Goal: Information Seeking & Learning: Learn about a topic

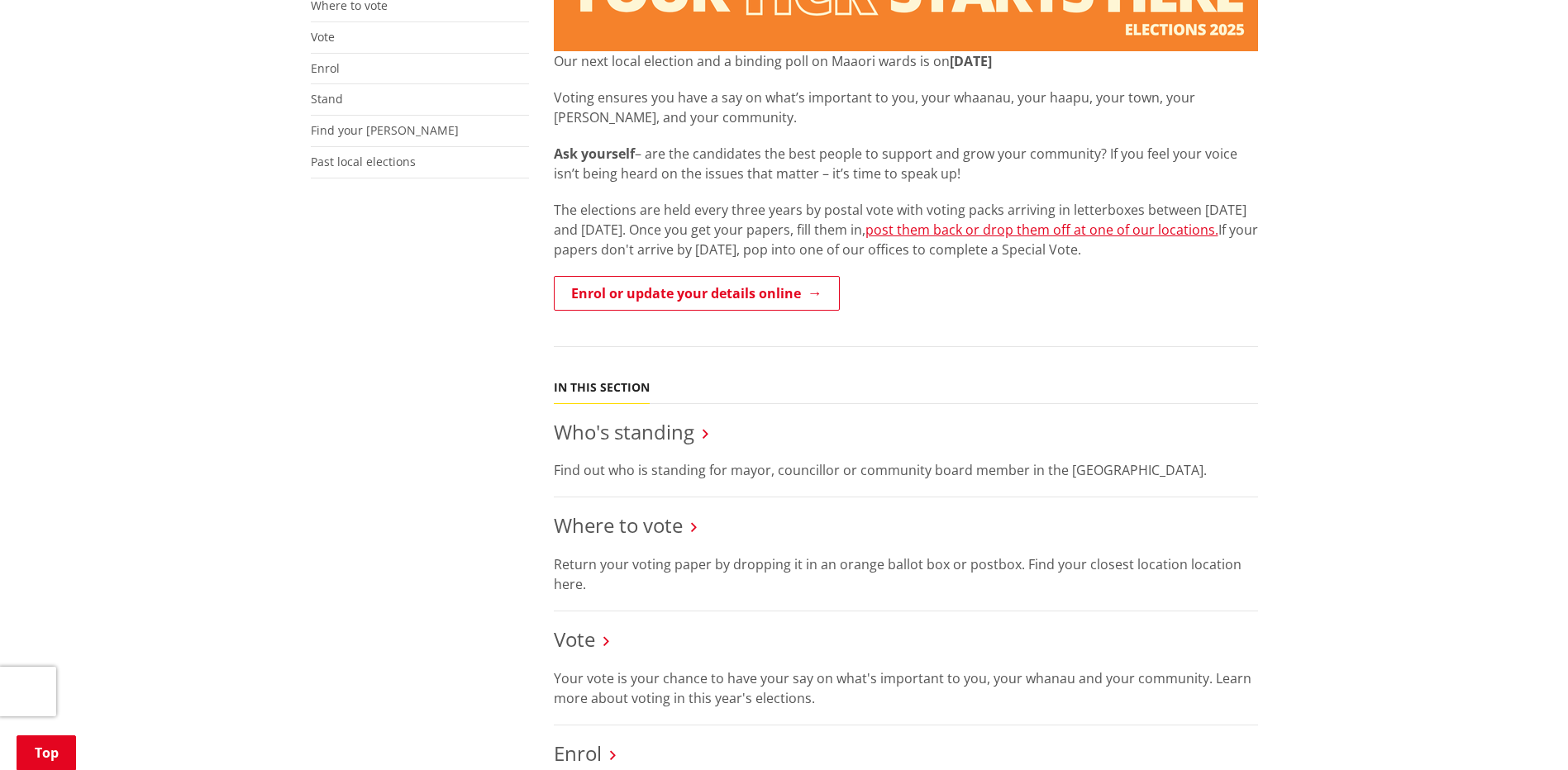
scroll to position [414, 0]
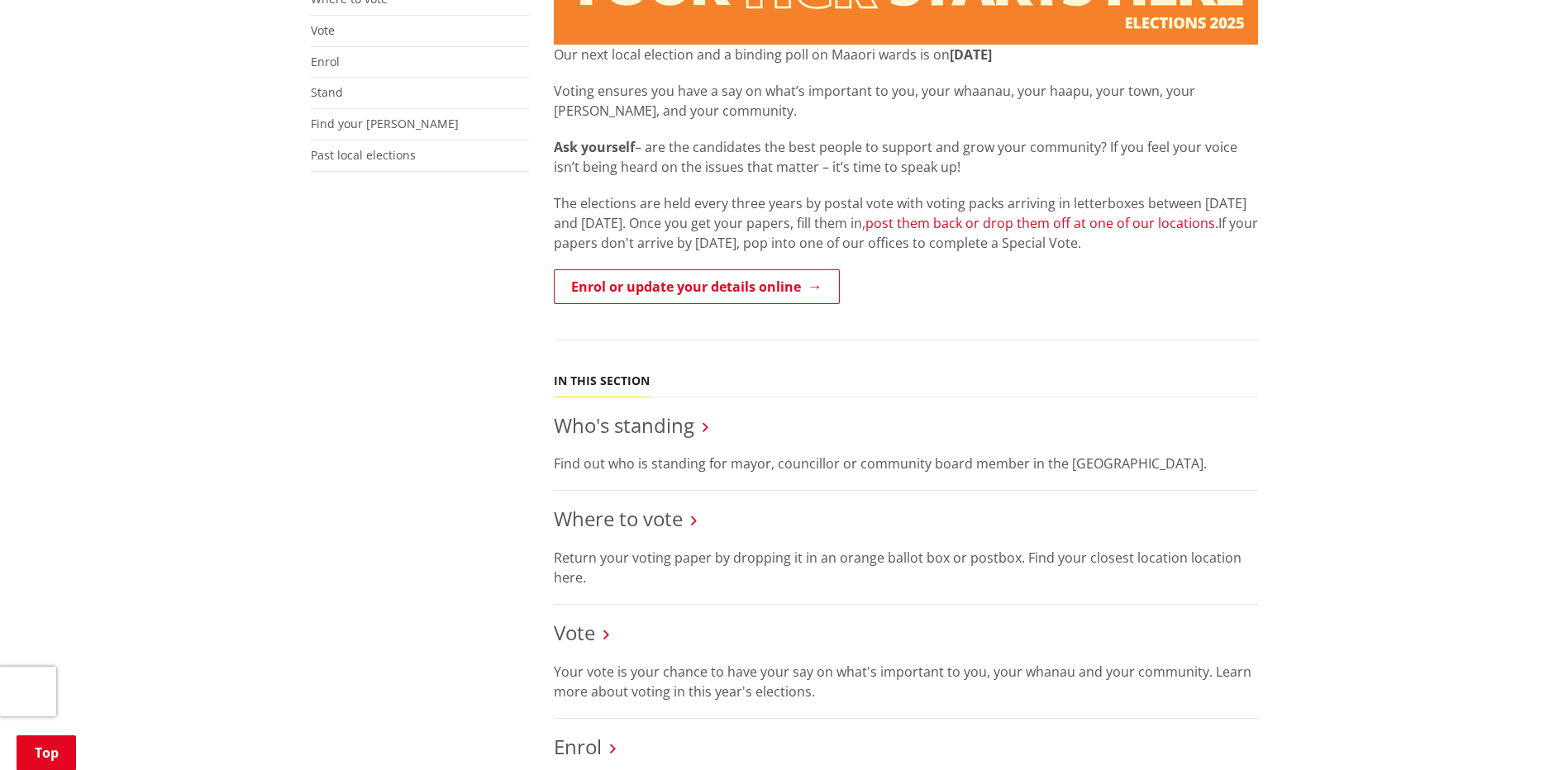
click at [1144, 216] on link "post them back or drop them off at one of our locations." at bounding box center [1042, 223] width 353 height 18
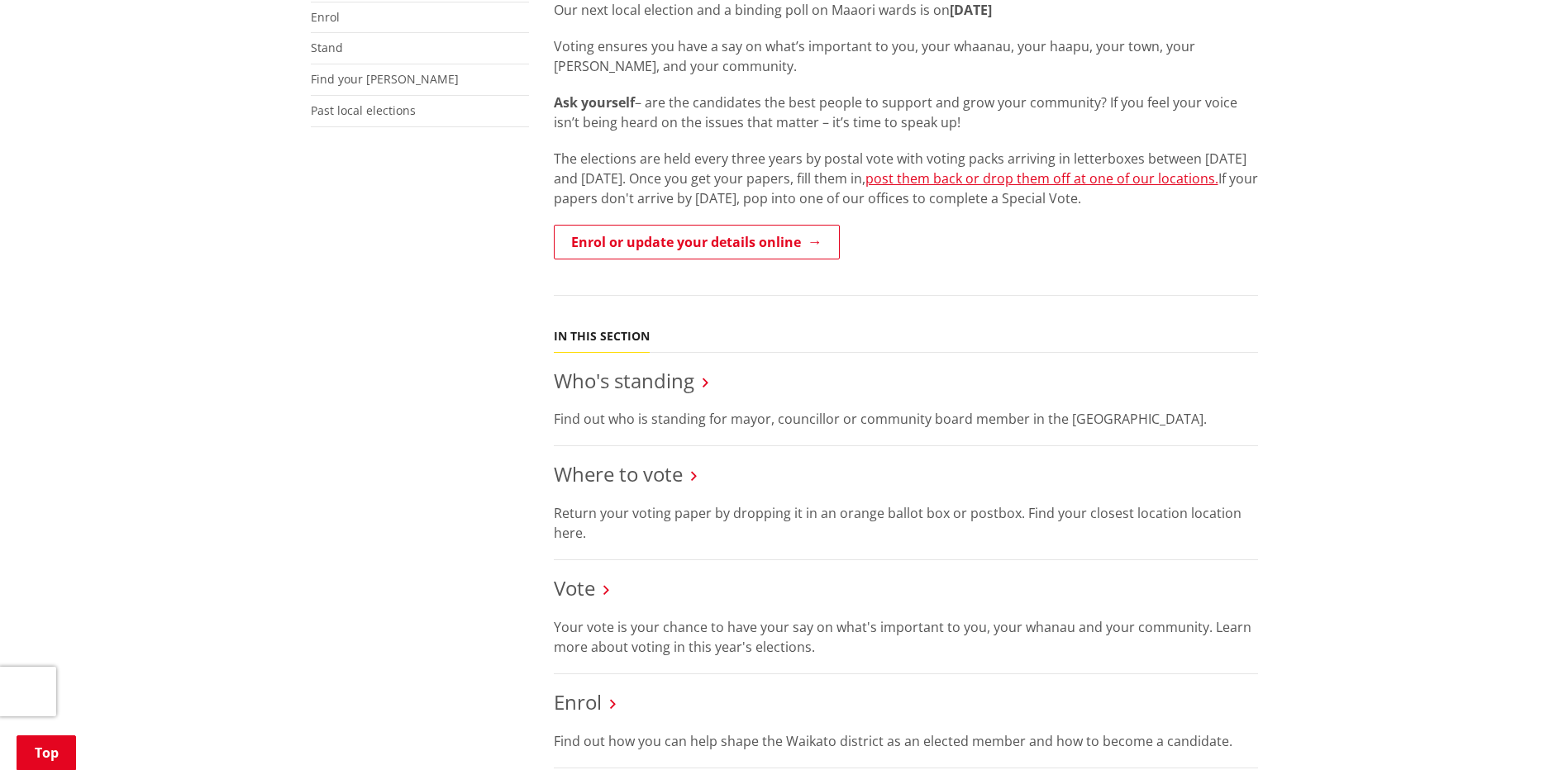
scroll to position [579, 0]
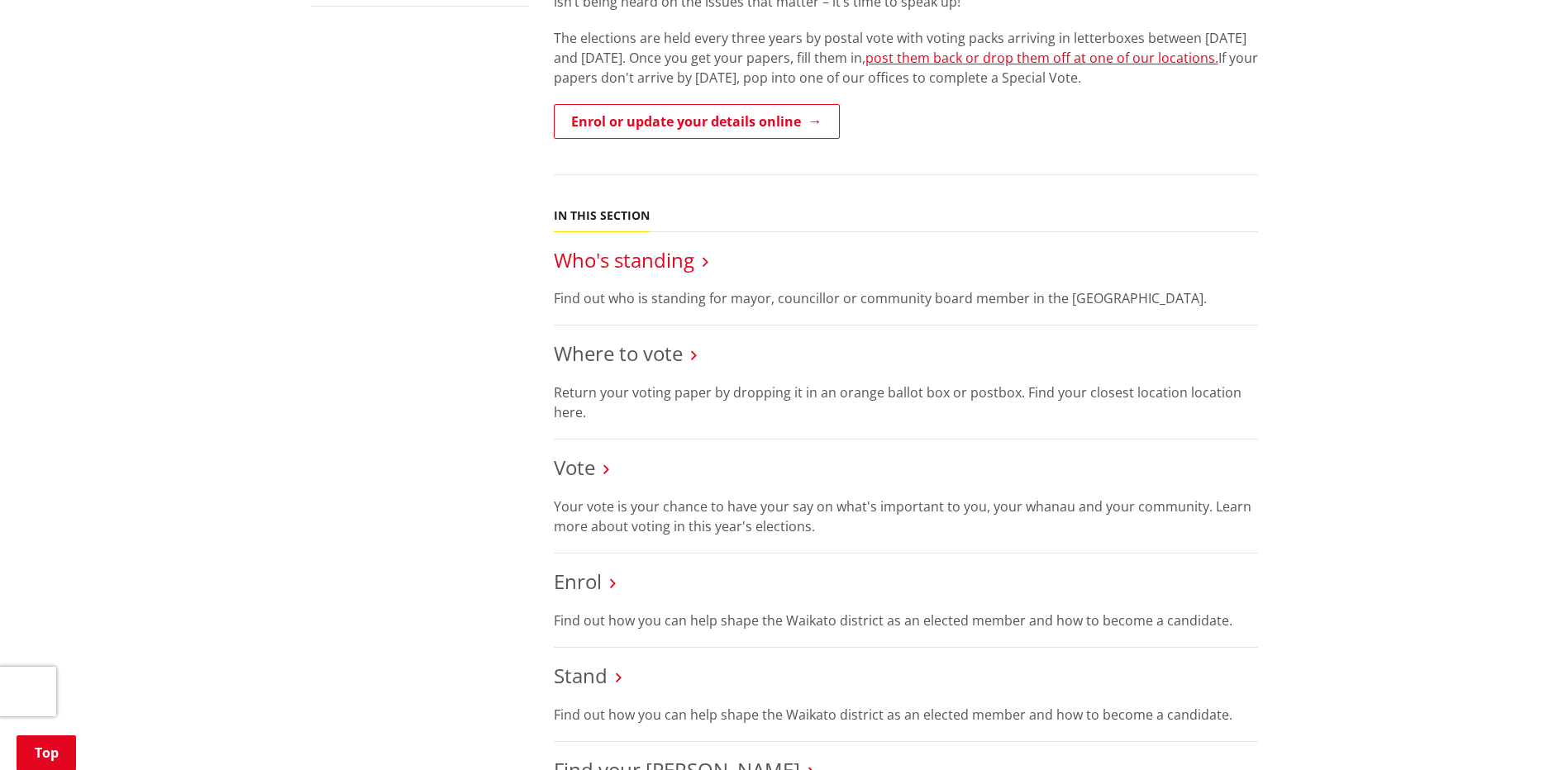
click at [642, 262] on link "Who's standing" at bounding box center [623, 260] width 140 height 27
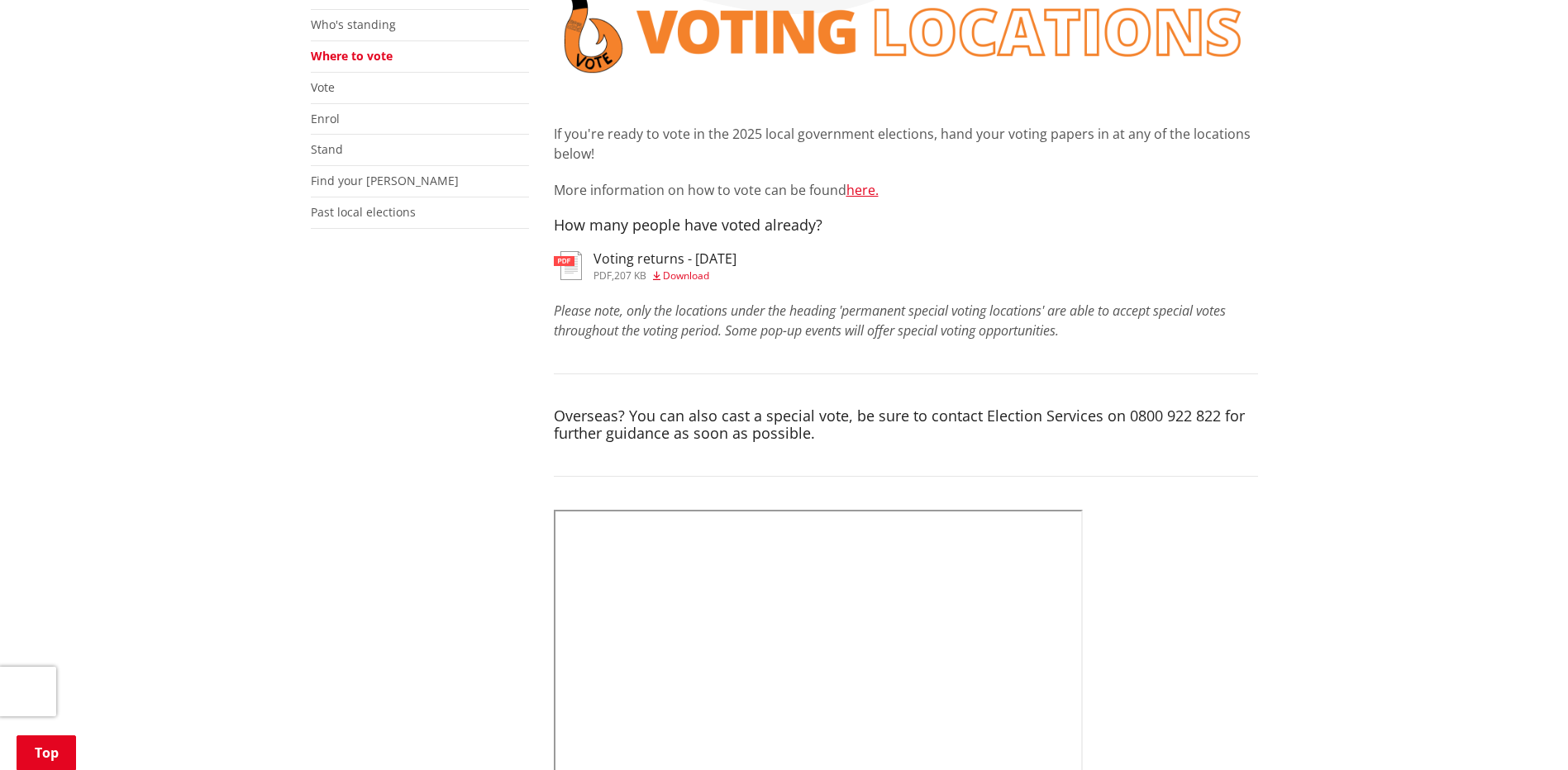
scroll to position [330, 0]
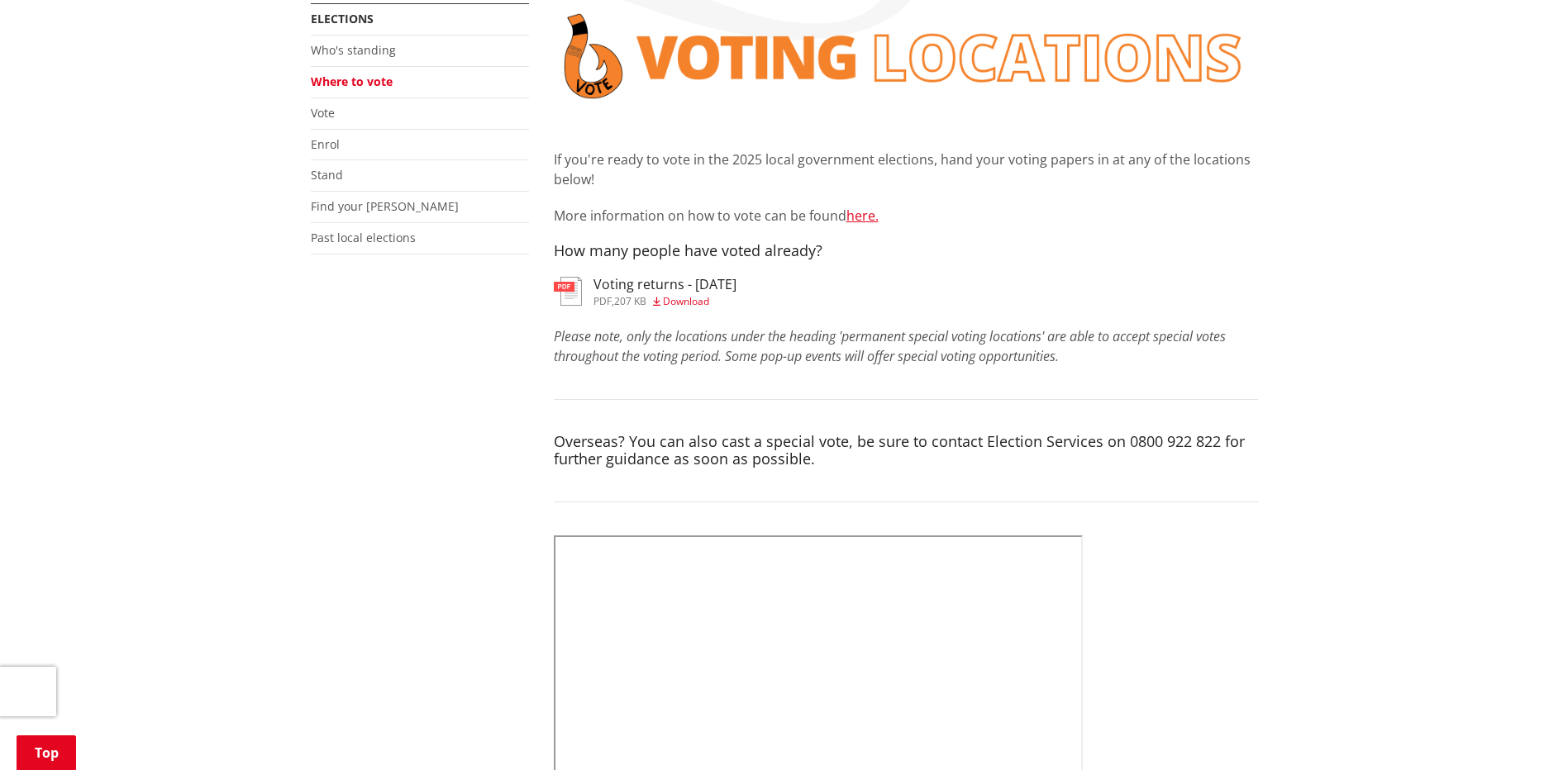
click at [565, 285] on img at bounding box center [567, 291] width 28 height 29
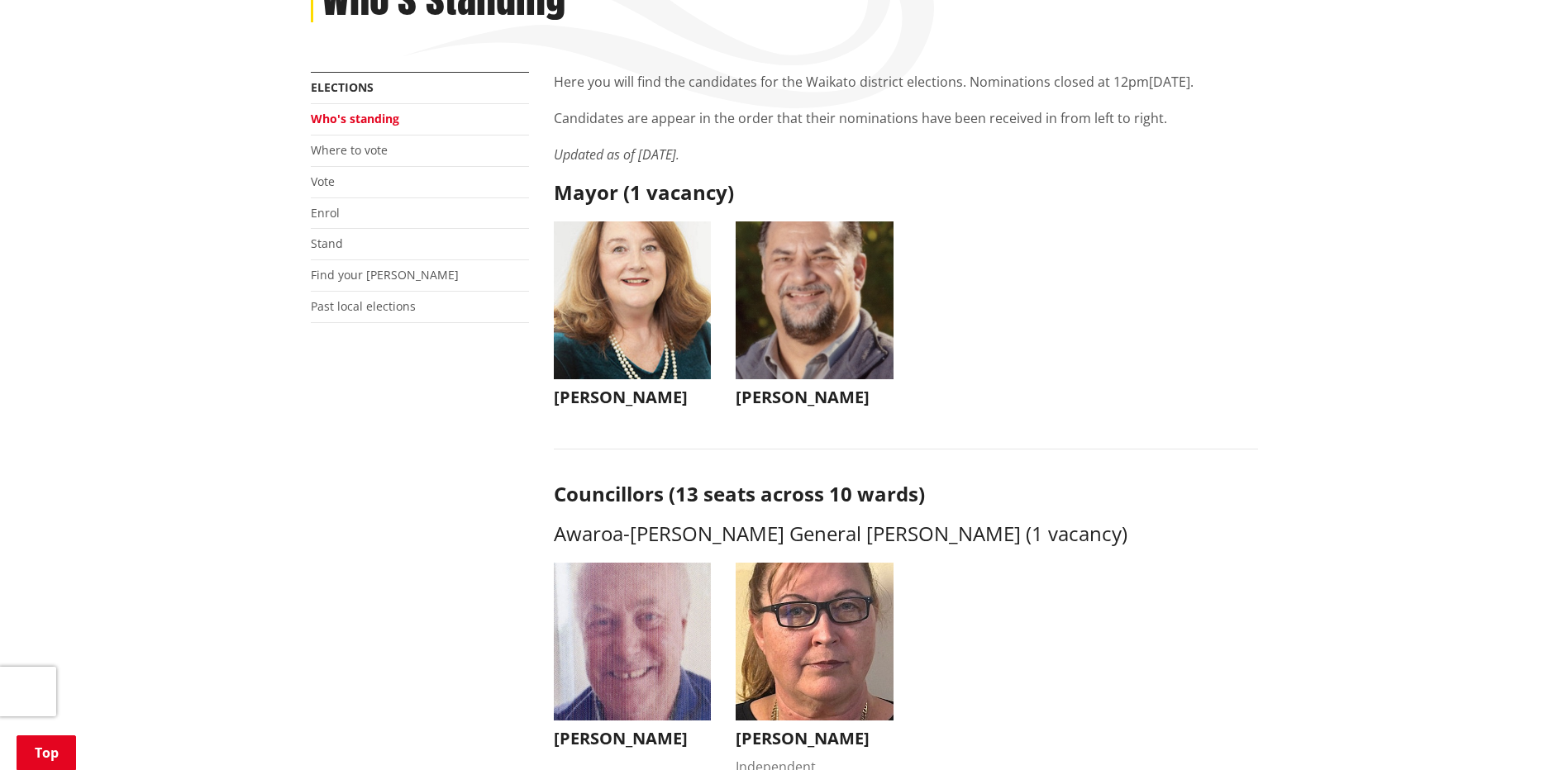
scroll to position [248, 0]
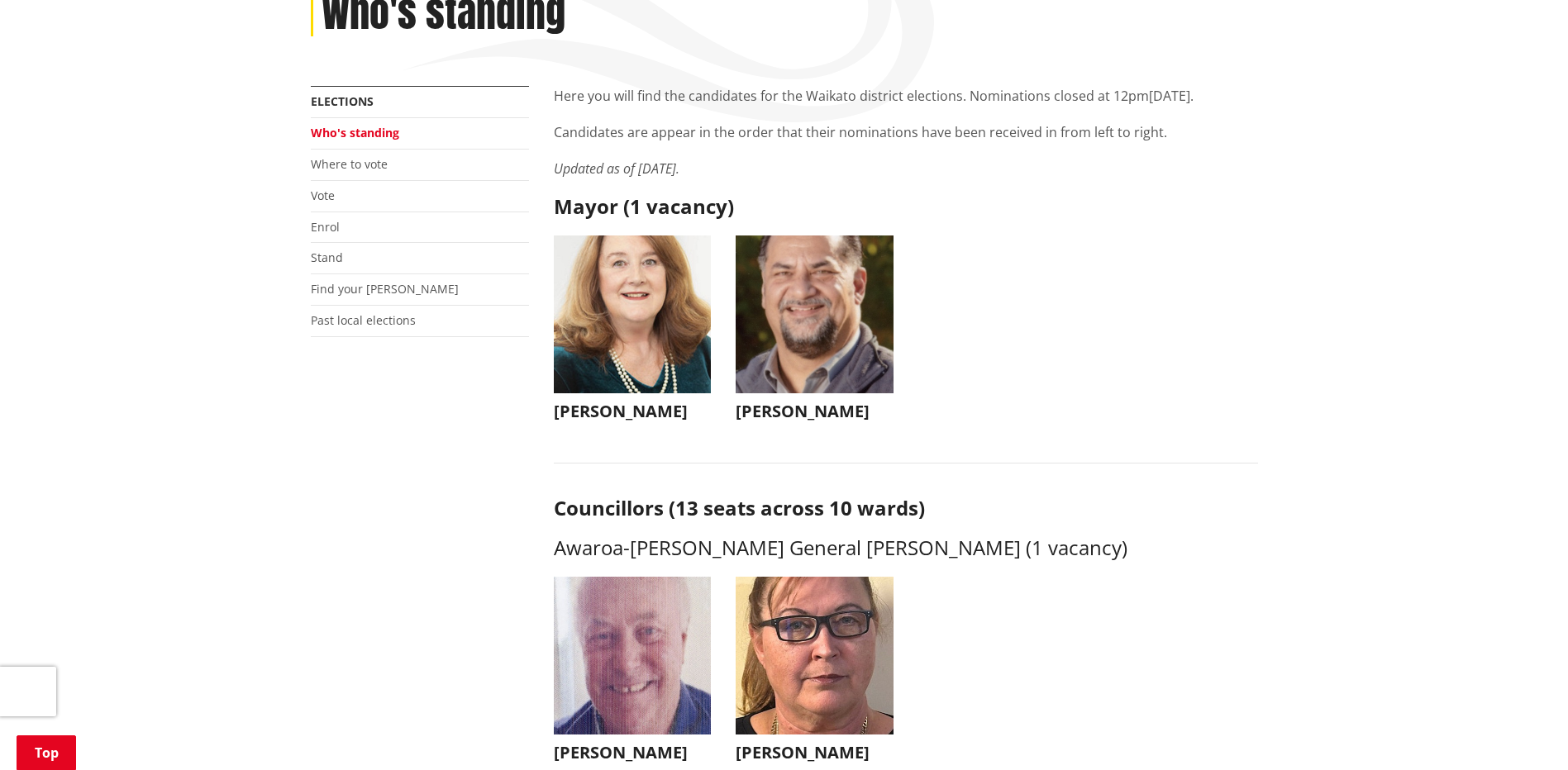
click at [644, 301] on img "button" at bounding box center [632, 314] width 157 height 157
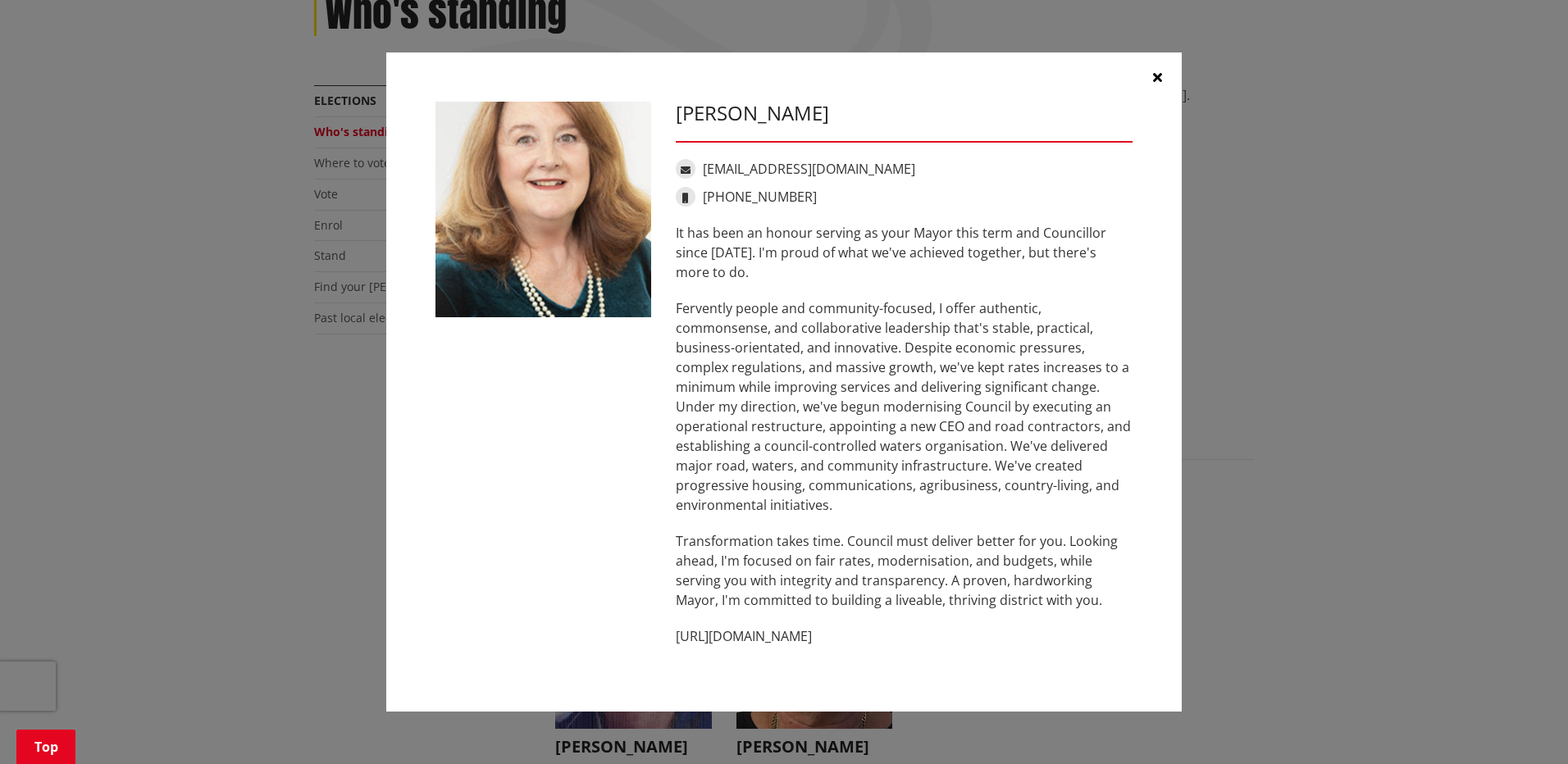
click at [1162, 78] on button "button" at bounding box center [1157, 76] width 49 height 49
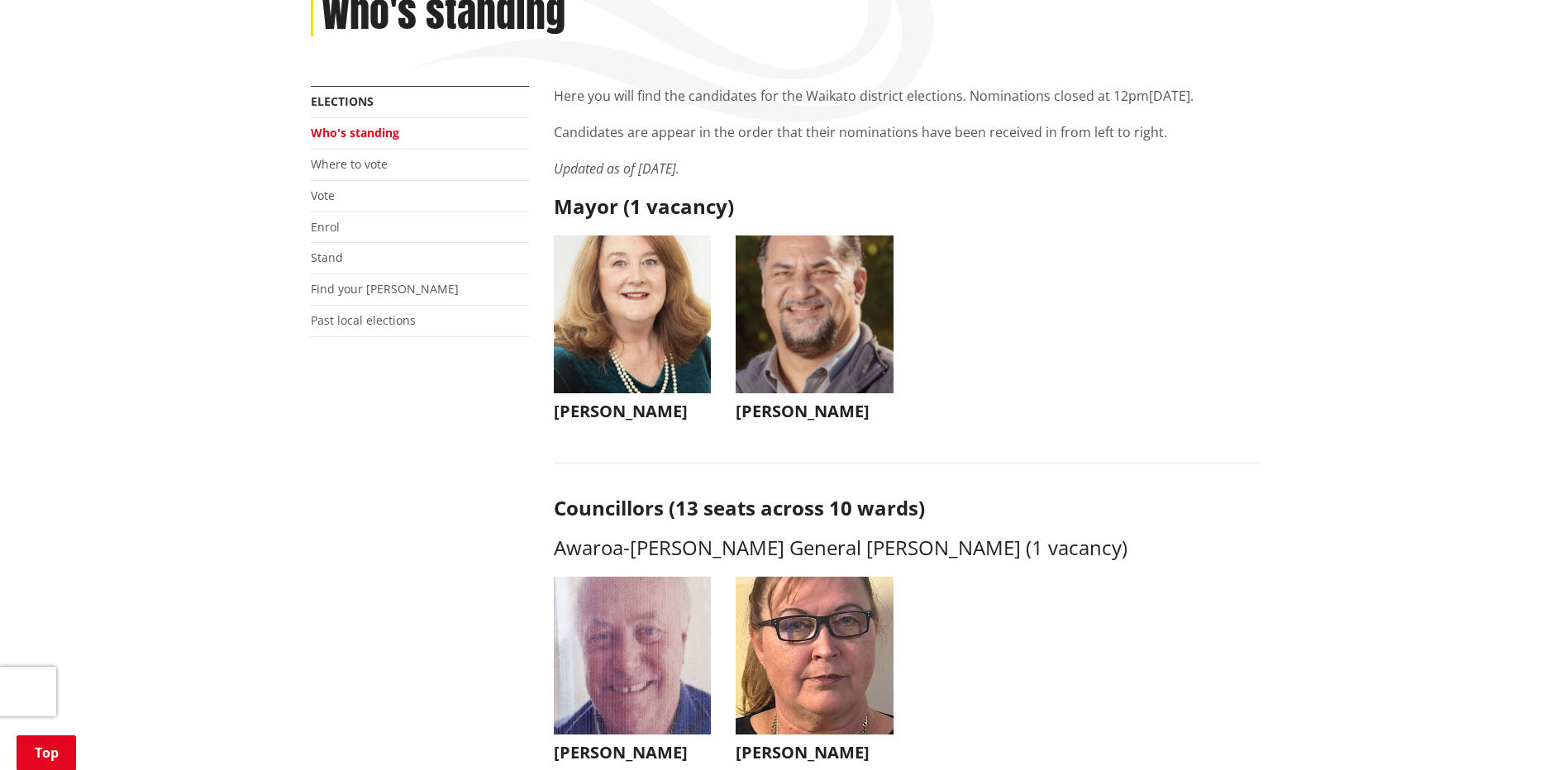
click at [806, 302] on img "button" at bounding box center [814, 314] width 157 height 157
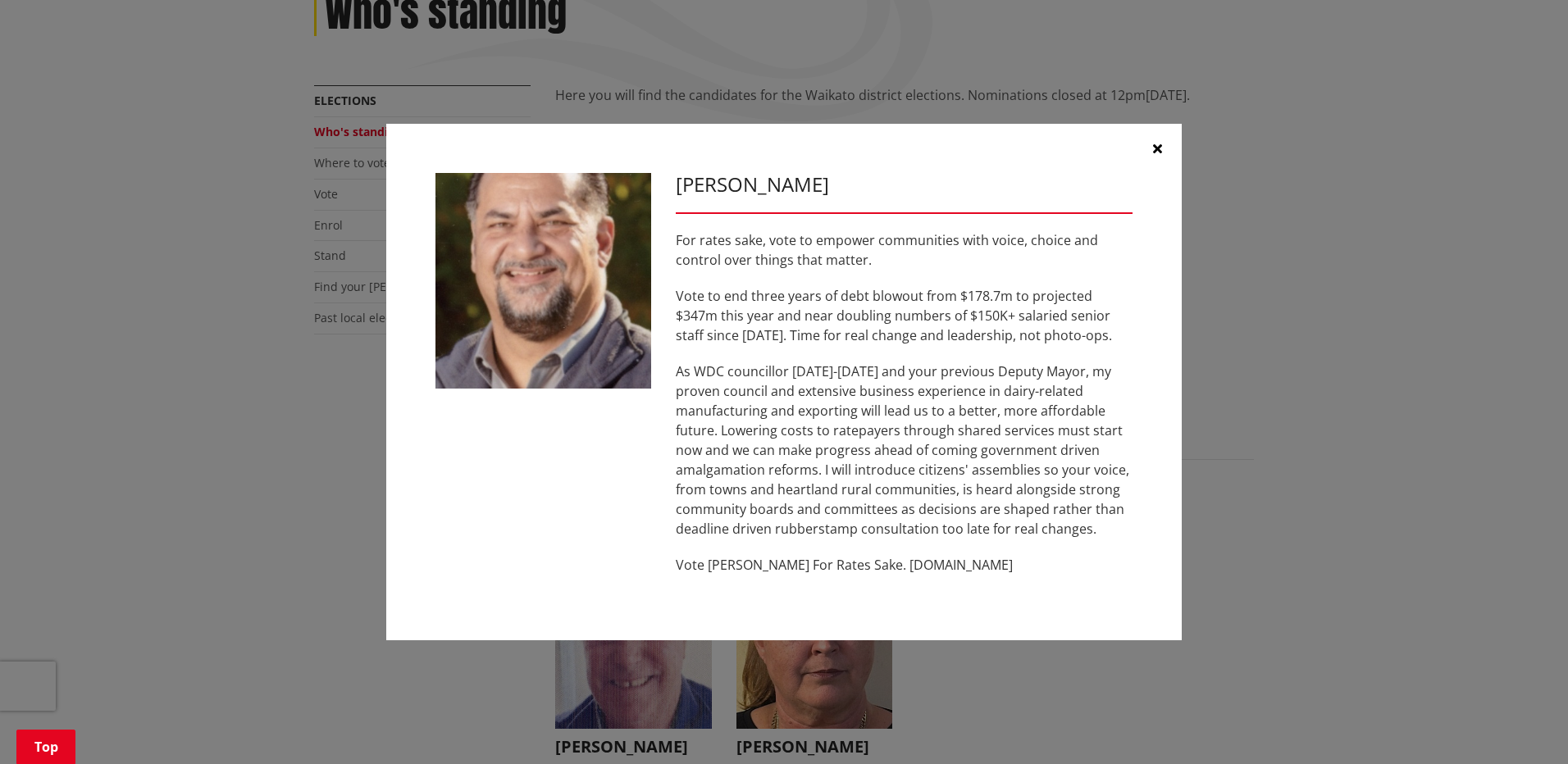
click at [1157, 147] on icon "button" at bounding box center [1157, 148] width 9 height 13
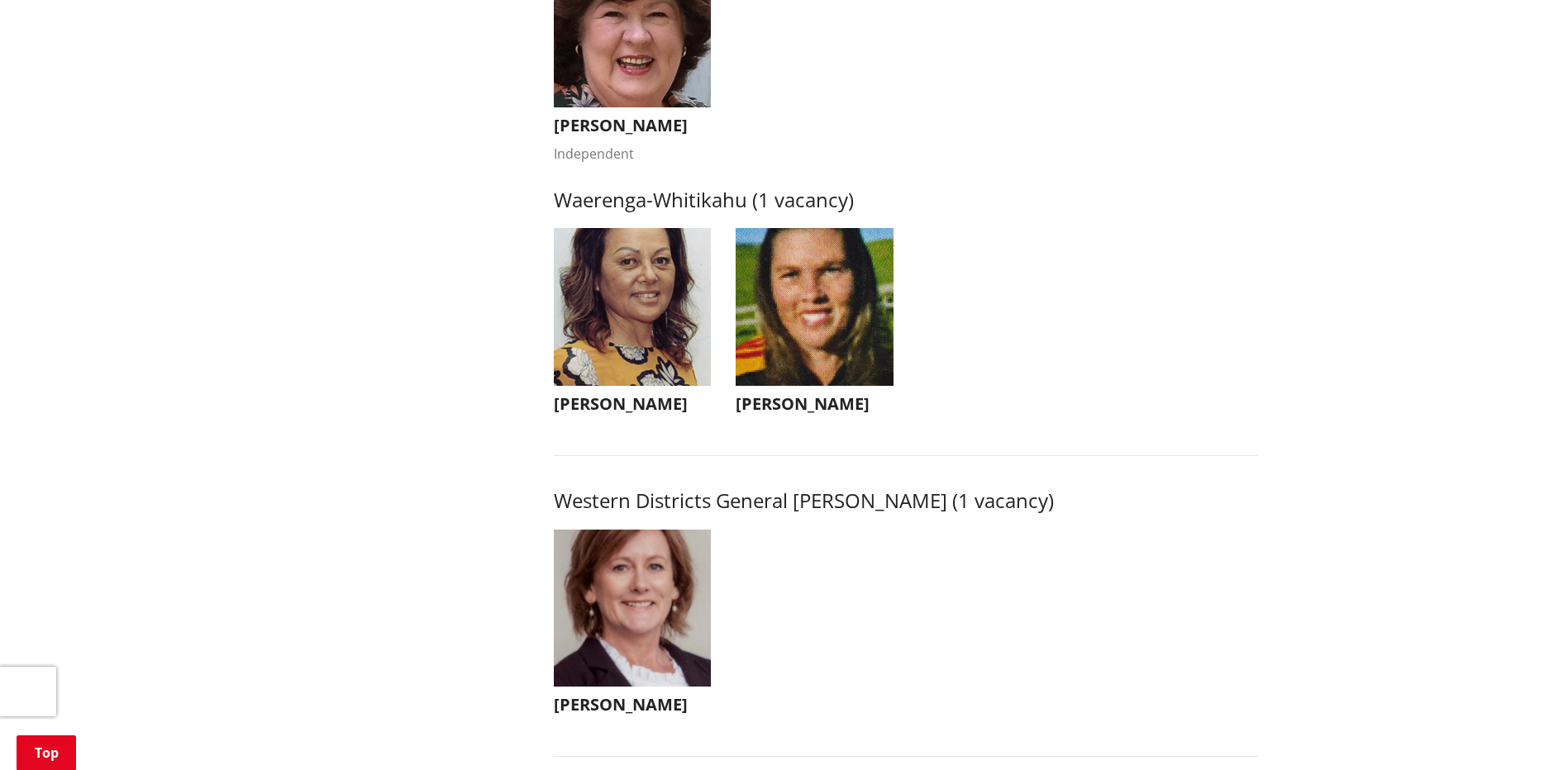
scroll to position [3224, 0]
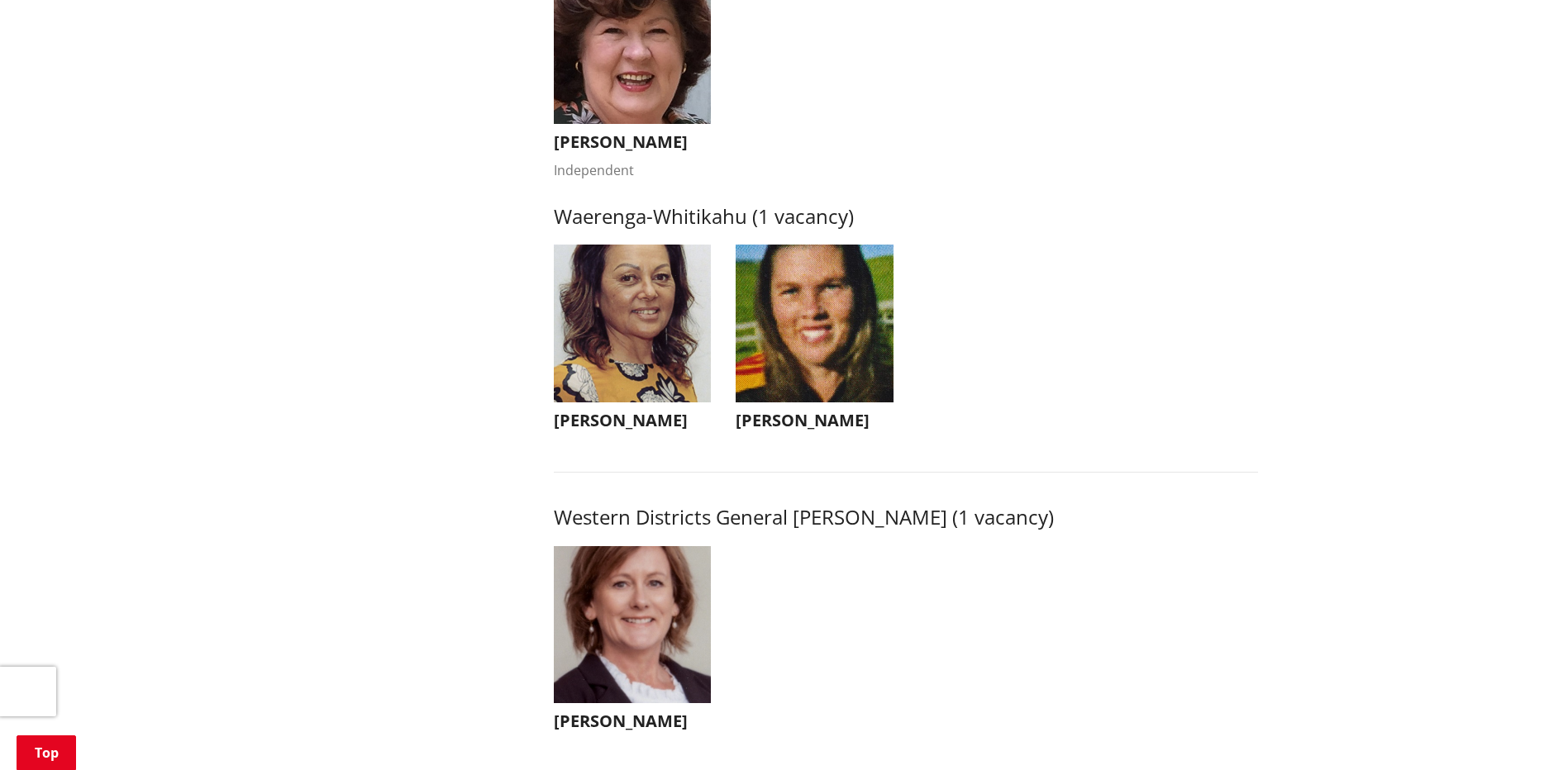
click at [606, 340] on img "button" at bounding box center [632, 323] width 157 height 157
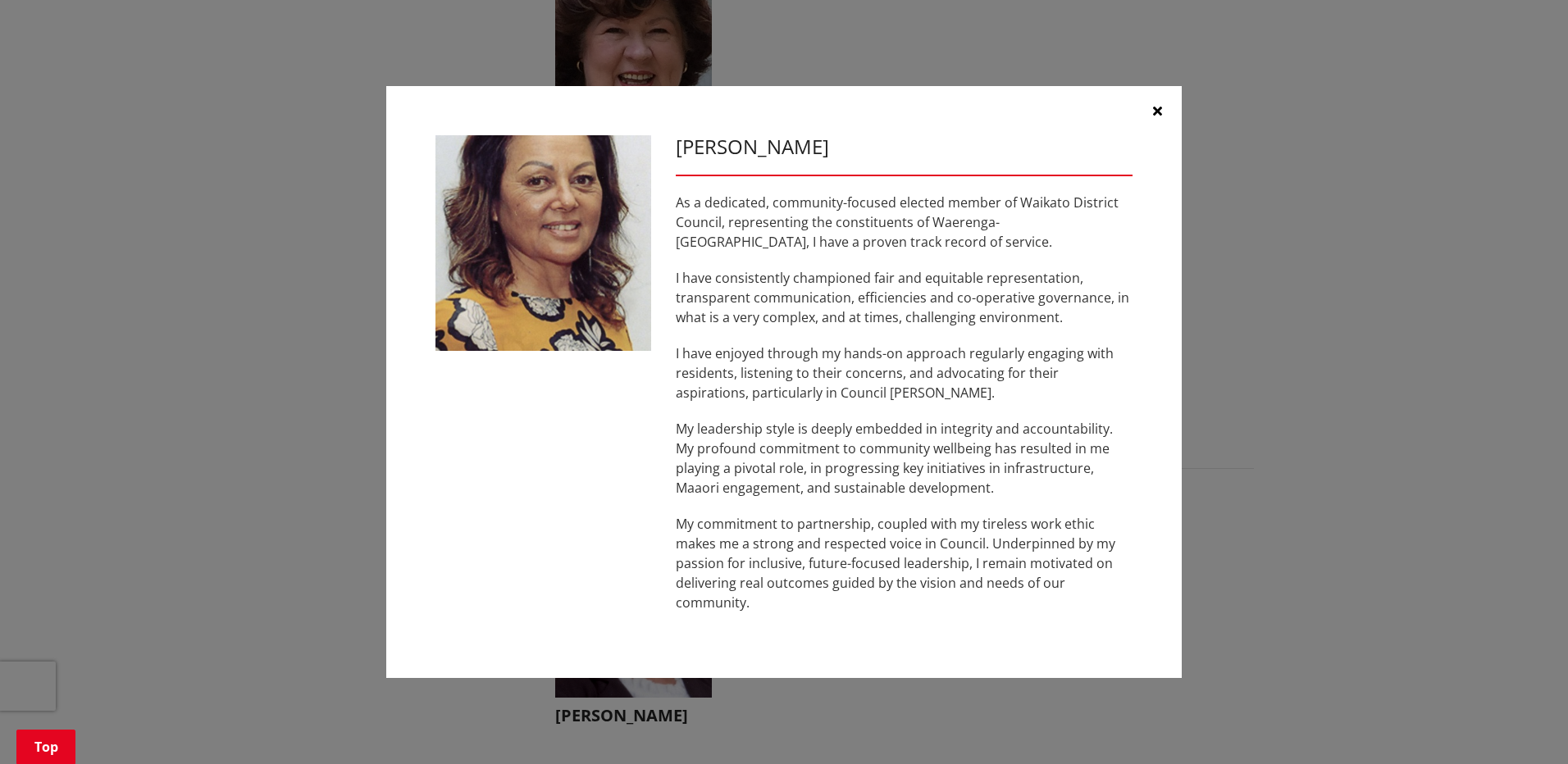
click at [1235, 247] on div "Marlene Raumati As a dedicated, community-focused elected member of Waikato Dis…" at bounding box center [784, 382] width 1502 height 642
click at [1158, 114] on icon "button" at bounding box center [1157, 110] width 9 height 13
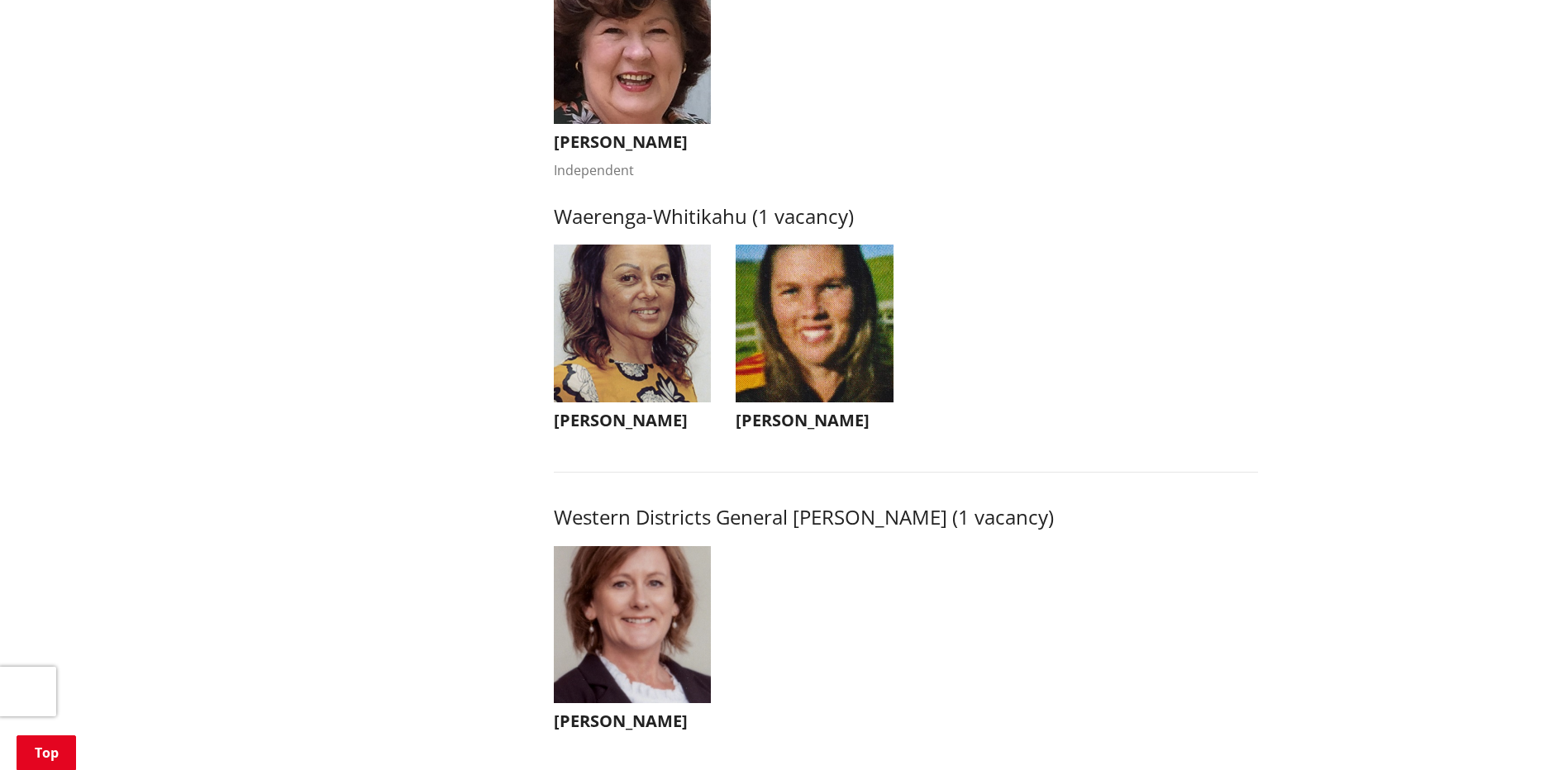
click at [841, 319] on img "button" at bounding box center [814, 323] width 157 height 157
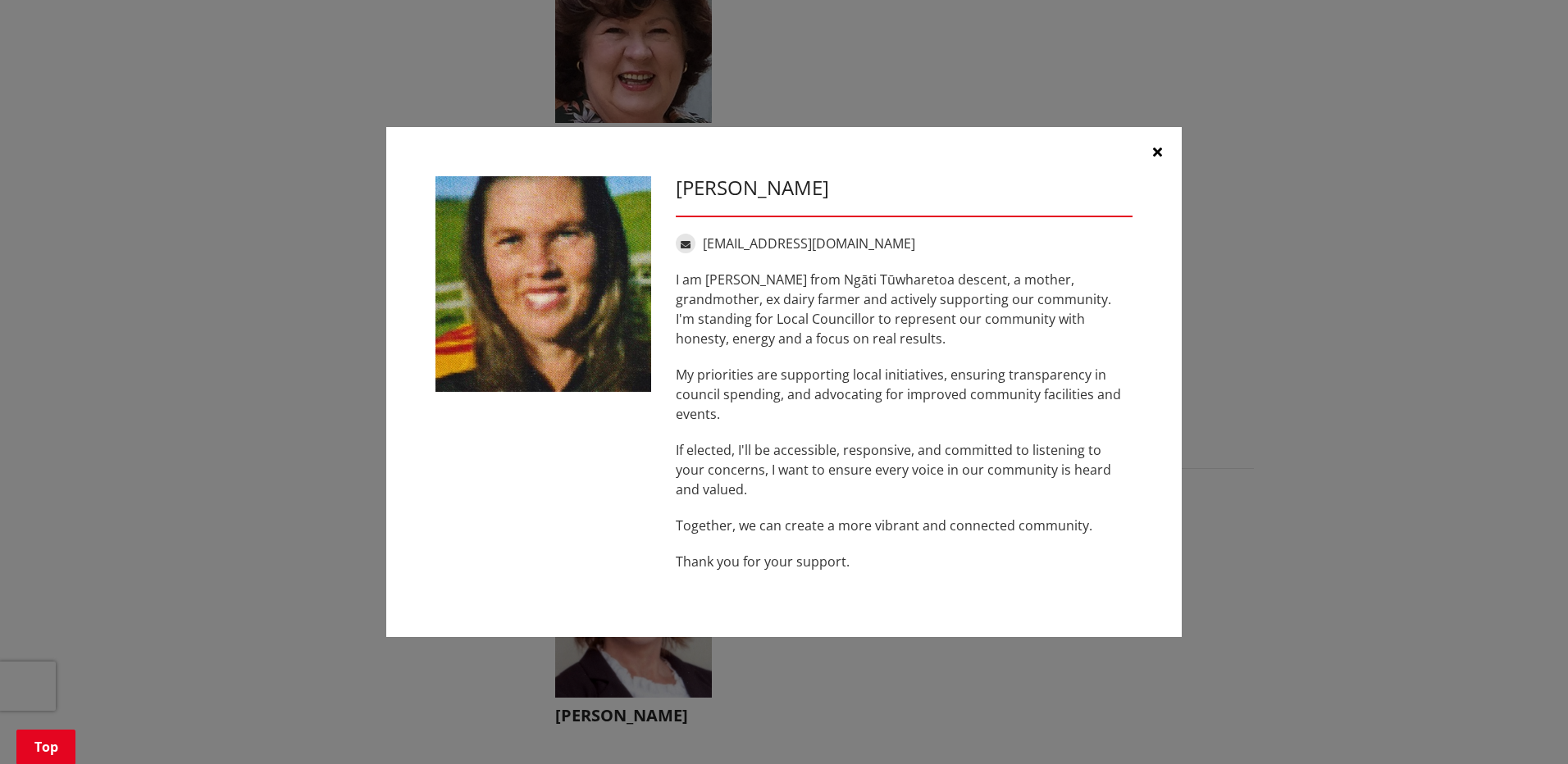
click at [1152, 147] on icon "button" at bounding box center [1157, 152] width 9 height 13
